Goal: Communication & Community: Answer question/provide support

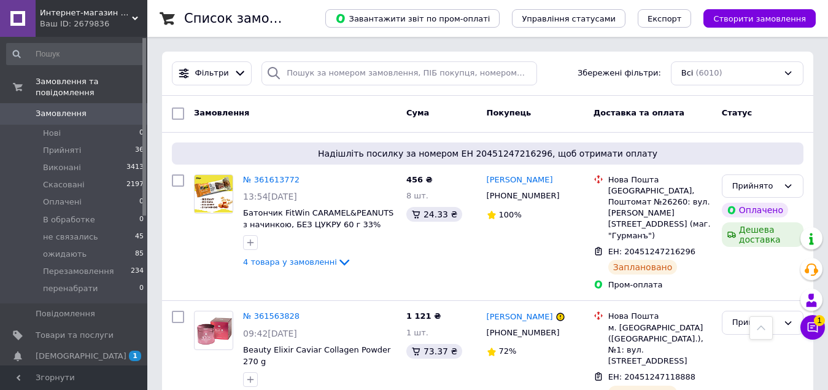
scroll to position [341, 0]
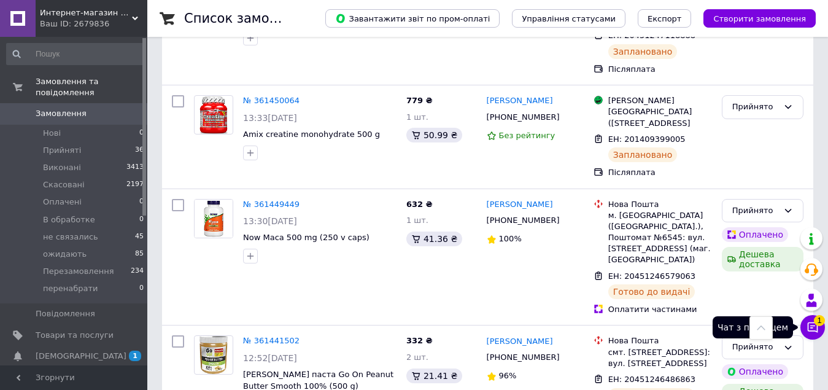
click at [809, 334] on button "Чат з покупцем 1" at bounding box center [812, 327] width 25 height 25
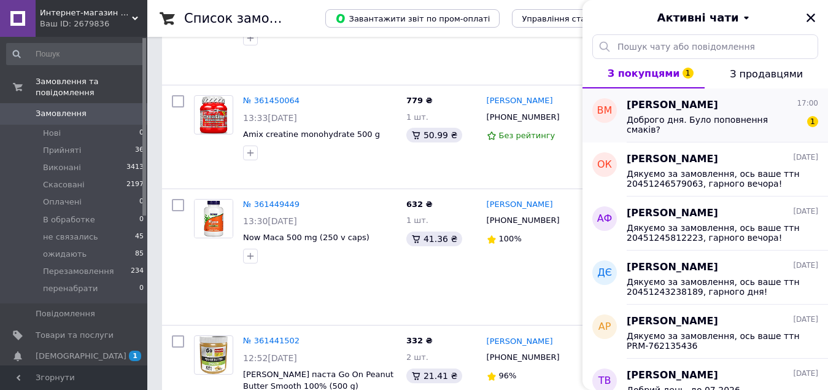
click at [645, 128] on div "Доброго дня. Було поповнення смаків?" at bounding box center [713, 125] width 174 height 20
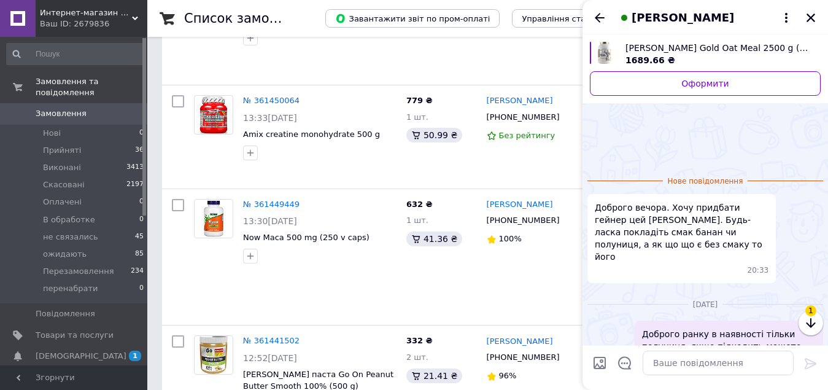
scroll to position [71, 0]
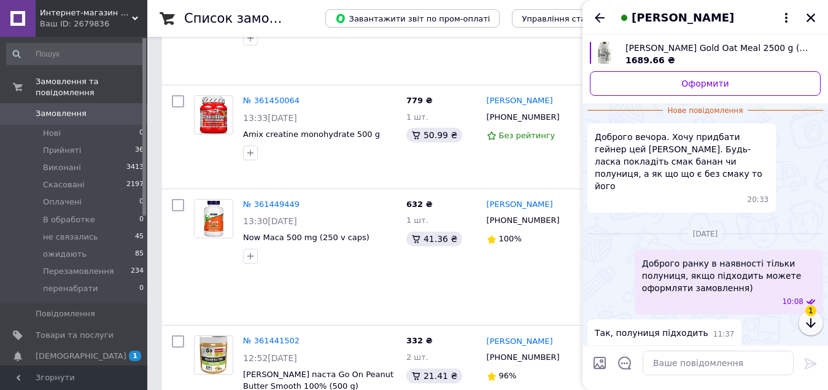
click at [808, 320] on icon "button" at bounding box center [810, 322] width 15 height 15
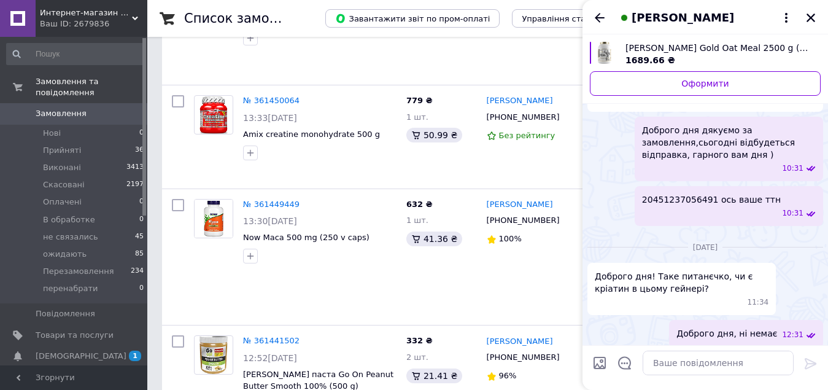
scroll to position [880, 0]
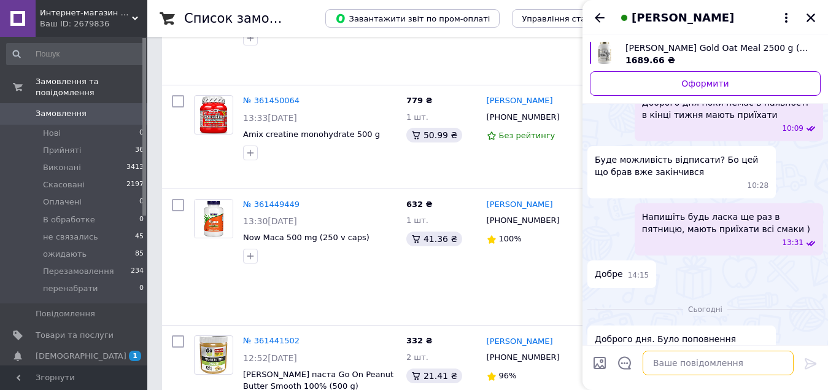
click at [681, 363] on textarea at bounding box center [717, 362] width 151 height 25
click at [667, 361] on textarea at bounding box center [717, 362] width 151 height 25
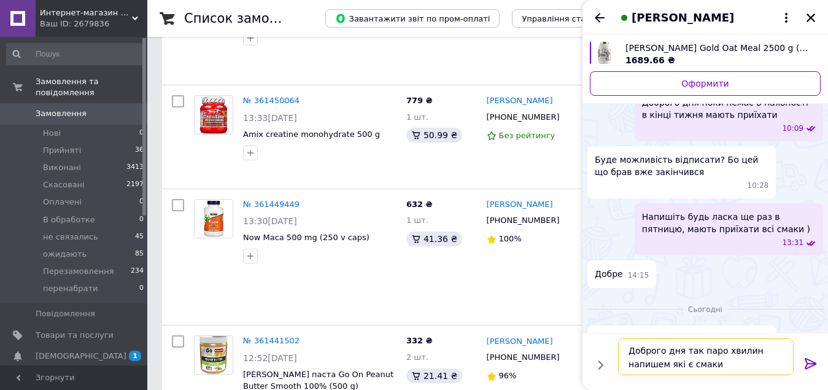
type textarea "Доброго дня так паро хвилин напишем які є смаки)"
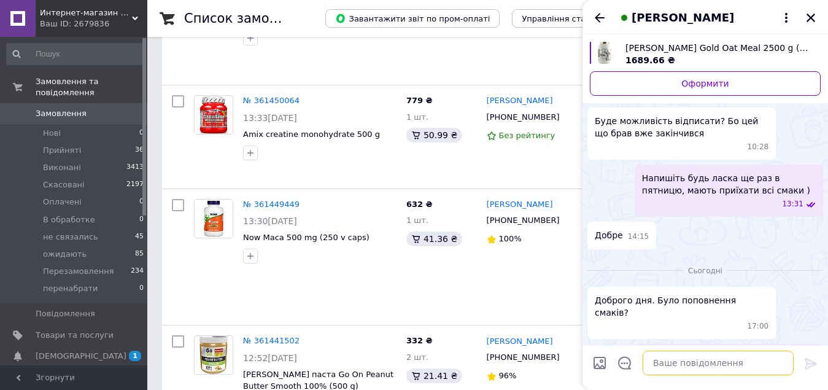
scroll to position [937, 0]
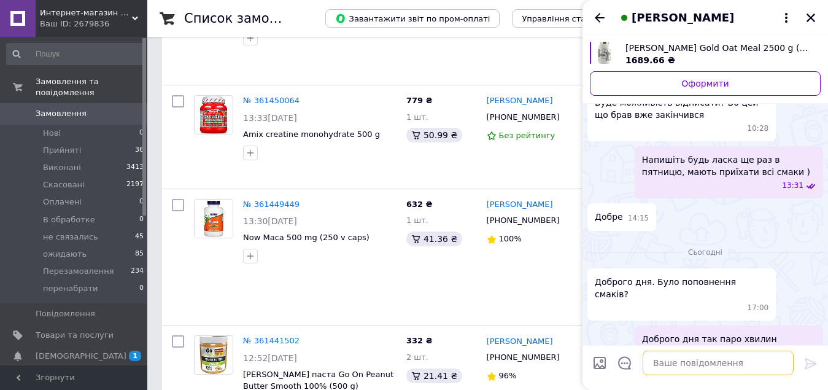
click at [702, 358] on textarea at bounding box center [717, 362] width 151 height 25
click at [708, 365] on textarea at bounding box center [717, 362] width 151 height 25
paste textarea "Ваніль Полуниця Peanut butter ( арахісове масло) Банан"
type textarea "Ваніль Полуниця Peanut butter ( арахісове масло) Банан"
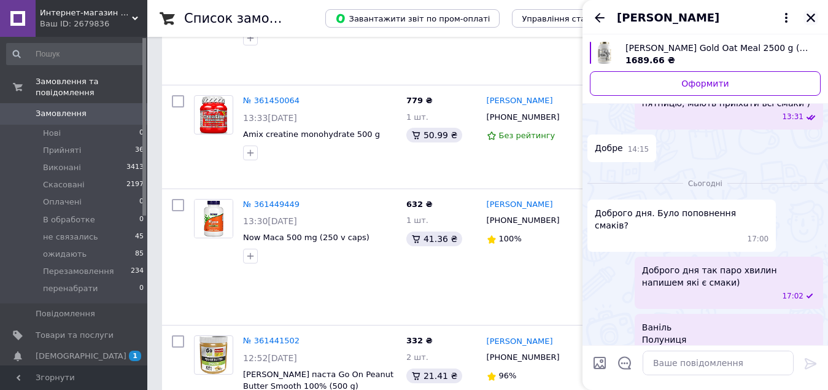
click at [817, 19] on button "Закрити" at bounding box center [810, 17] width 15 height 15
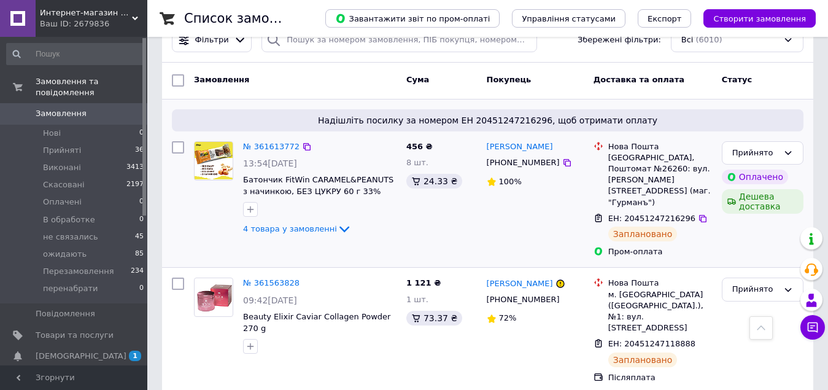
scroll to position [0, 0]
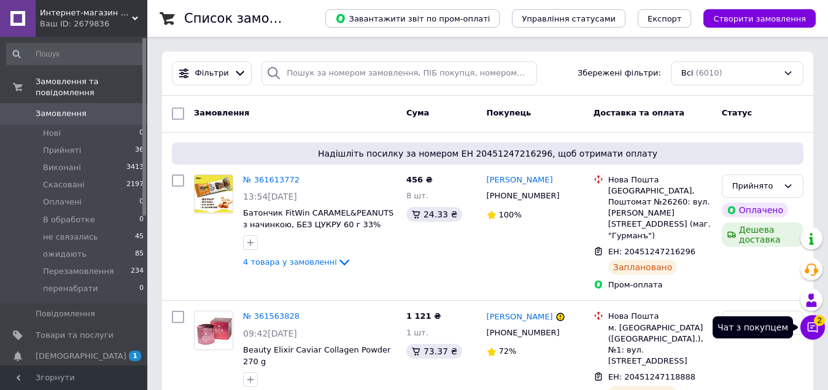
click at [812, 329] on icon at bounding box center [812, 327] width 12 height 12
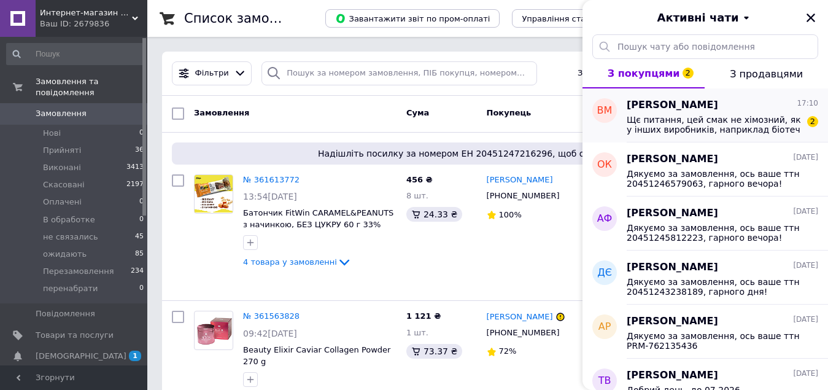
click at [680, 126] on span "Щє питання, цей смак не хімозний, як у інших виробників, наприклад біотеч" at bounding box center [713, 125] width 174 height 20
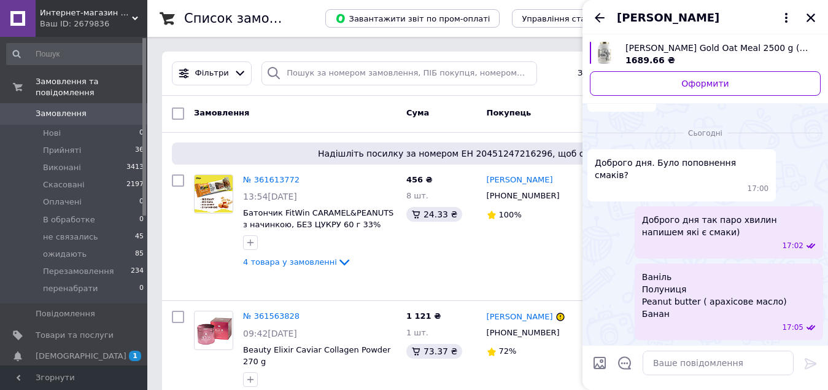
scroll to position [1117, 0]
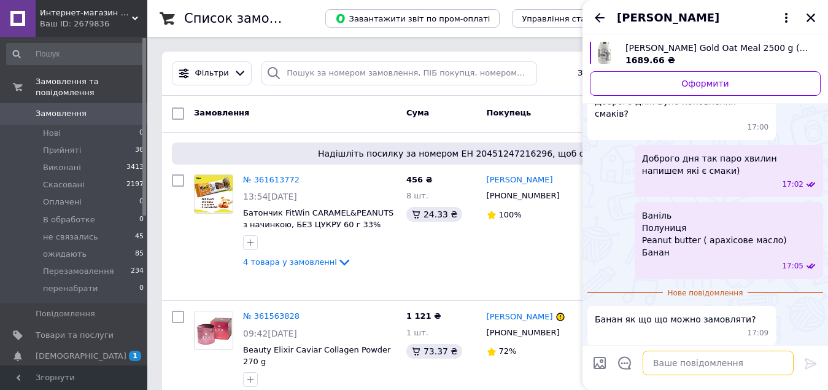
click at [671, 361] on textarea at bounding box center [717, 362] width 151 height 25
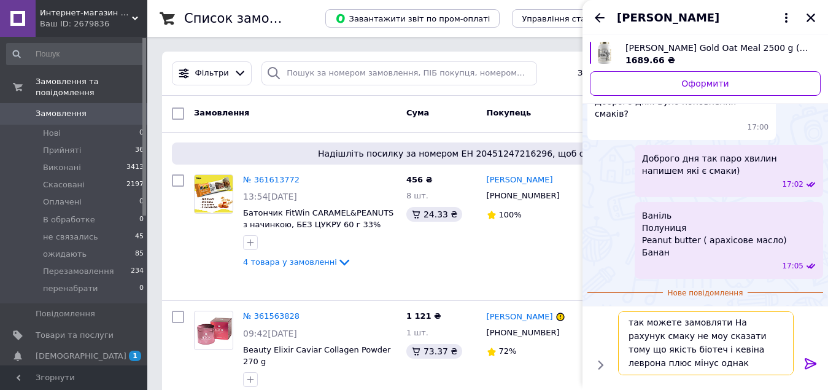
scroll to position [1, 0]
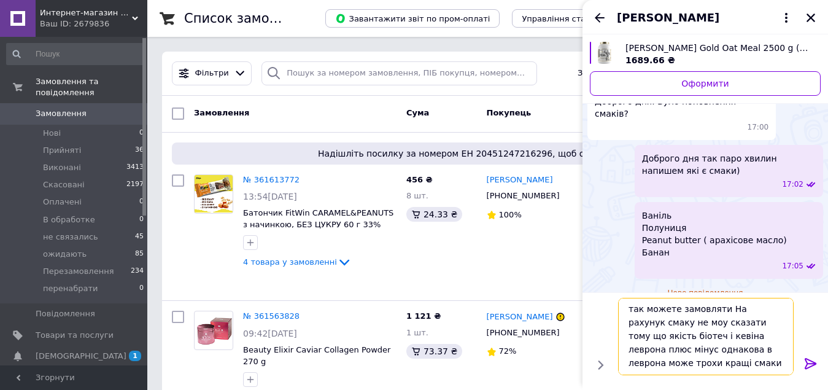
click at [631, 309] on textarea "так можете замовляти На рахунук смаку не моу сказати тому що якість біотеч і ке…" at bounding box center [705, 336] width 175 height 77
click at [716, 307] on textarea "Так можете замовляти На рахунук смаку не моу сказати тому що якість біотеч і ке…" at bounding box center [705, 336] width 175 height 77
click at [758, 315] on textarea "Так можете замовляти. На рахунук смаку не моу сказати тому що якість біотеч і к…" at bounding box center [705, 336] width 175 height 77
click at [759, 308] on textarea "Так можете замовляти. На рахунук смаку не моу сказати тому що якість біотеч і к…" at bounding box center [705, 336] width 175 height 77
click at [675, 323] on textarea "Так можете замовляти. На рахунуoк смаку не моу сказати тому що якість біотеч і …" at bounding box center [705, 336] width 175 height 77
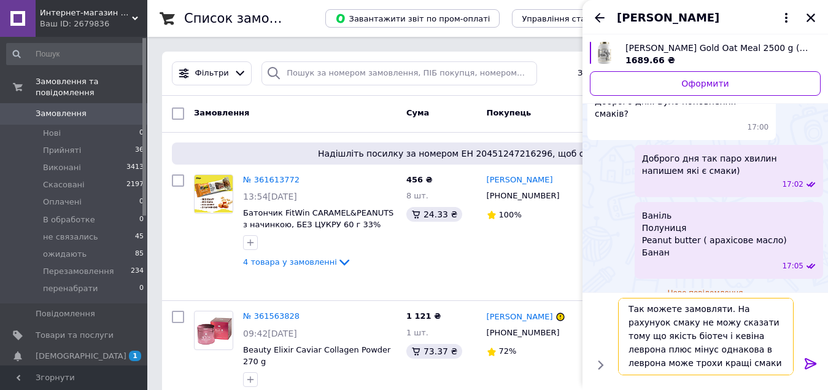
type textarea "Так можете замовляти. На рахунуoк смаку не можу сказати тому що якість біотеч і…"
click at [813, 359] on icon at bounding box center [810, 363] width 15 height 15
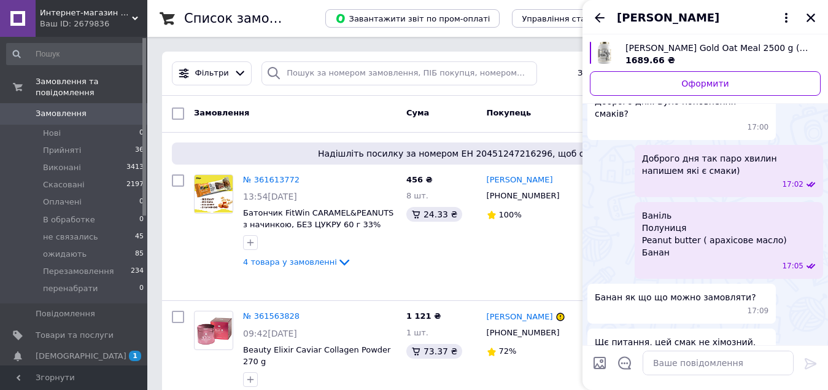
scroll to position [1177, 0]
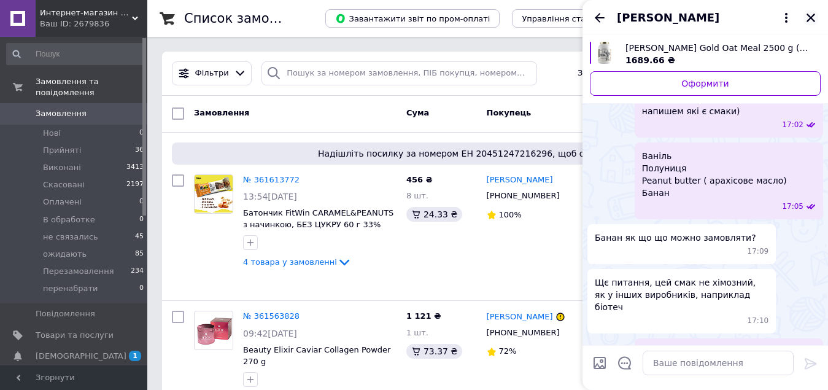
click at [804, 20] on button "Закрити" at bounding box center [810, 17] width 15 height 15
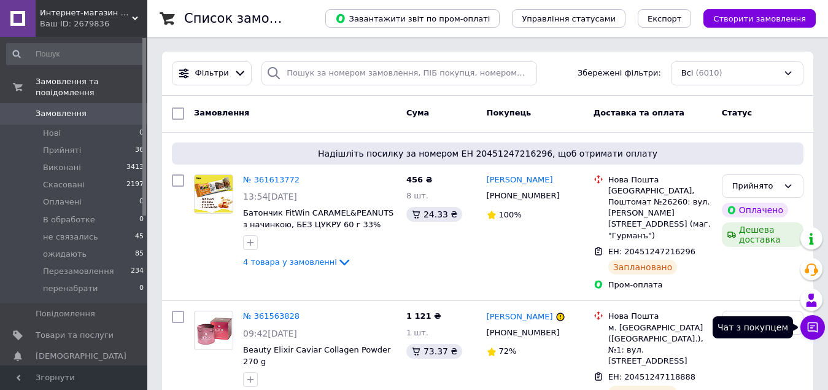
click at [807, 319] on button "Чат з покупцем" at bounding box center [812, 327] width 25 height 25
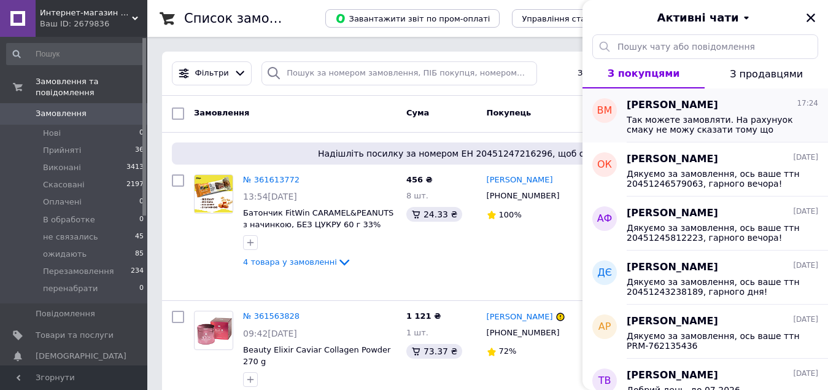
click at [655, 116] on span "Так можете замовляти. На рахунуoк смаку не можу сказати тому що якість біотеч і…" at bounding box center [713, 125] width 174 height 20
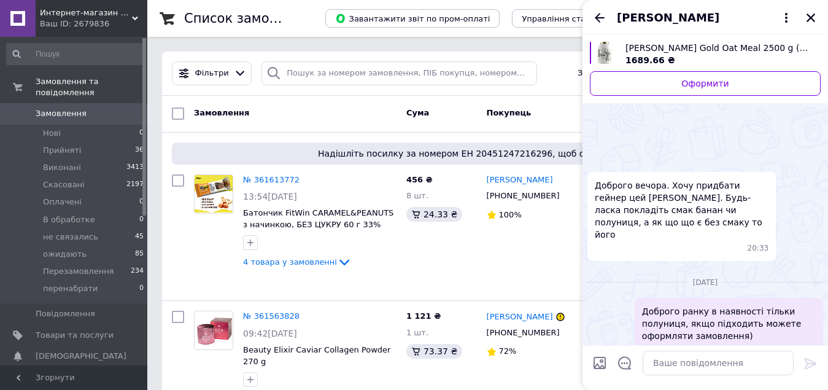
scroll to position [1208, 0]
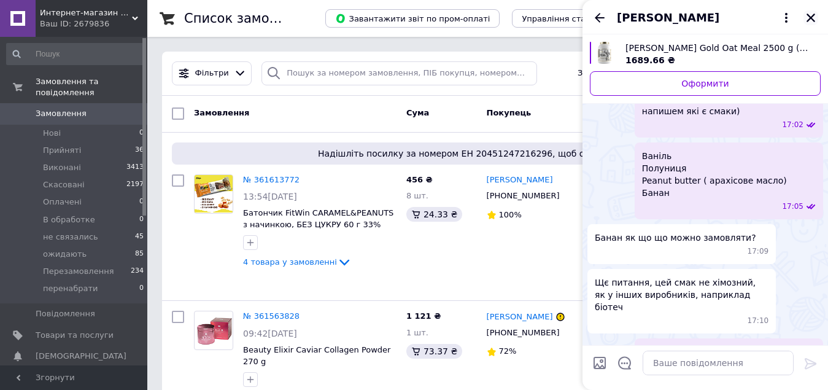
click at [812, 20] on icon "Закрити" at bounding box center [810, 17] width 9 height 9
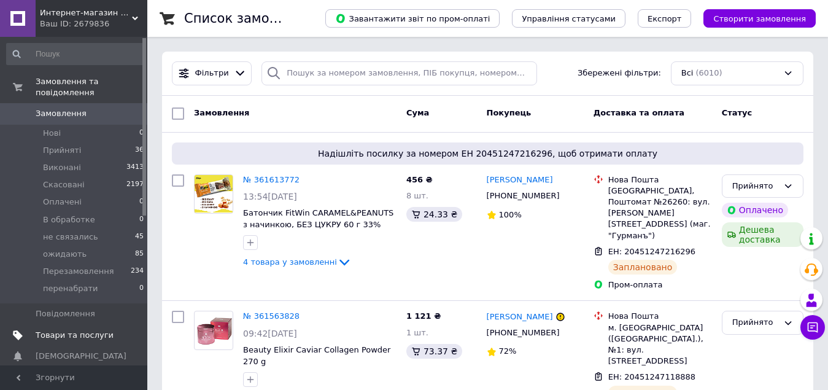
click at [67, 329] on span "Товари та послуги" at bounding box center [75, 334] width 78 height 11
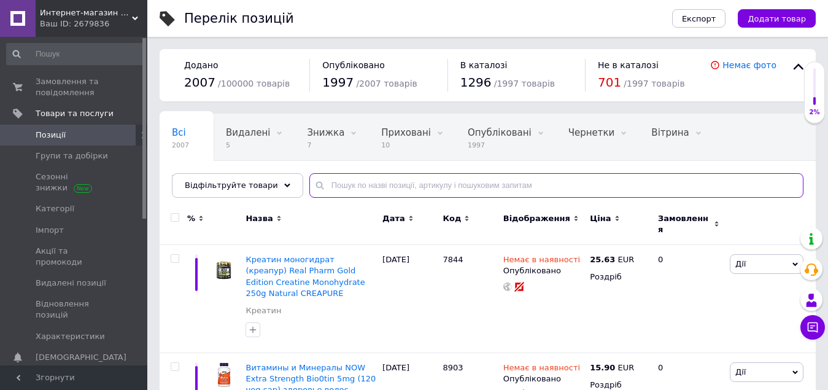
paste input "[PERSON_NAME] Gold Oat Meal 2500 g (40% білка + складні вуглеводи + 1,8г цукру)…"
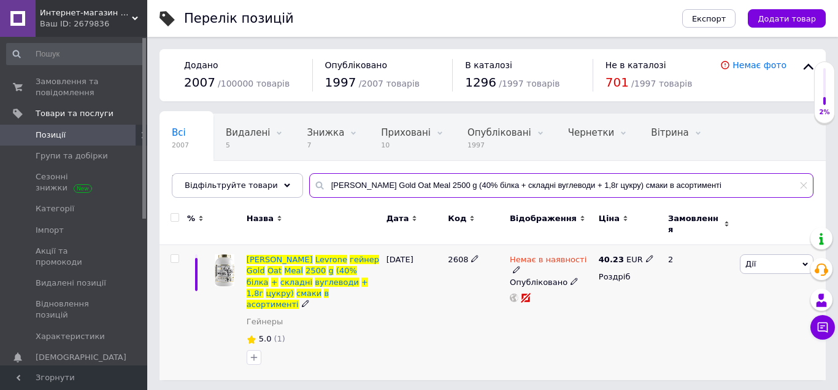
type input "[PERSON_NAME] Gold Oat Meal 2500 g (40% білка + складні вуглеводи + 1,8г цукру)…"
click at [520, 266] on use at bounding box center [516, 269] width 7 height 7
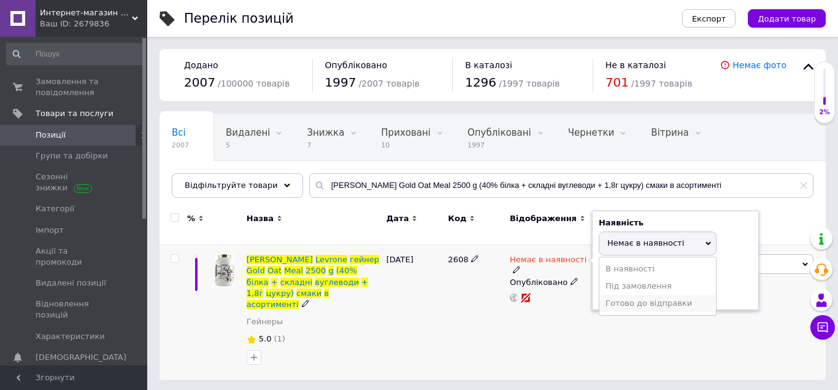
click at [641, 294] on li "Готово до відправки" at bounding box center [657, 302] width 117 height 17
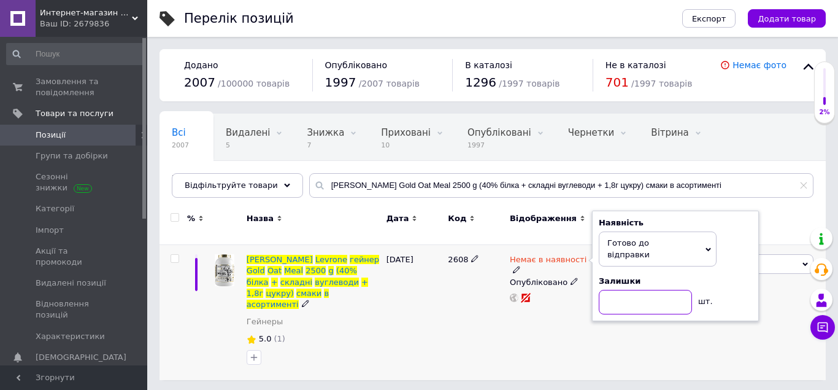
click at [648, 293] on input at bounding box center [645, 302] width 93 height 25
type input "3"
